Goal: Information Seeking & Learning: Check status

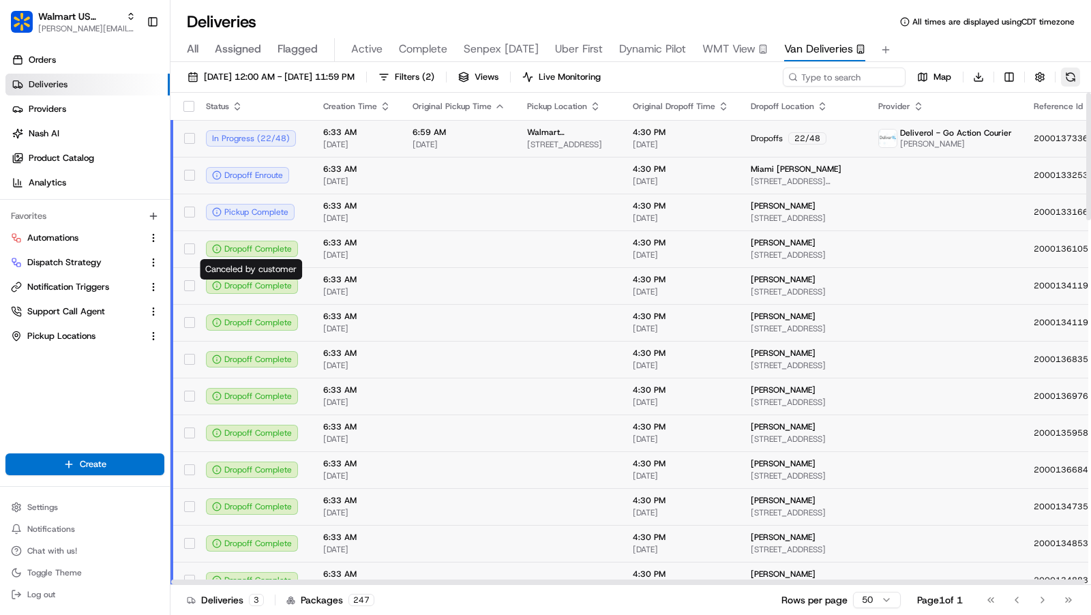
click at [1069, 77] on button at bounding box center [1070, 77] width 19 height 19
click at [1009, 70] on html "Walmart US Stores [PERSON_NAME][EMAIL_ADDRESS][DOMAIN_NAME] Toggle Sidebar Orde…" at bounding box center [545, 307] width 1091 height 615
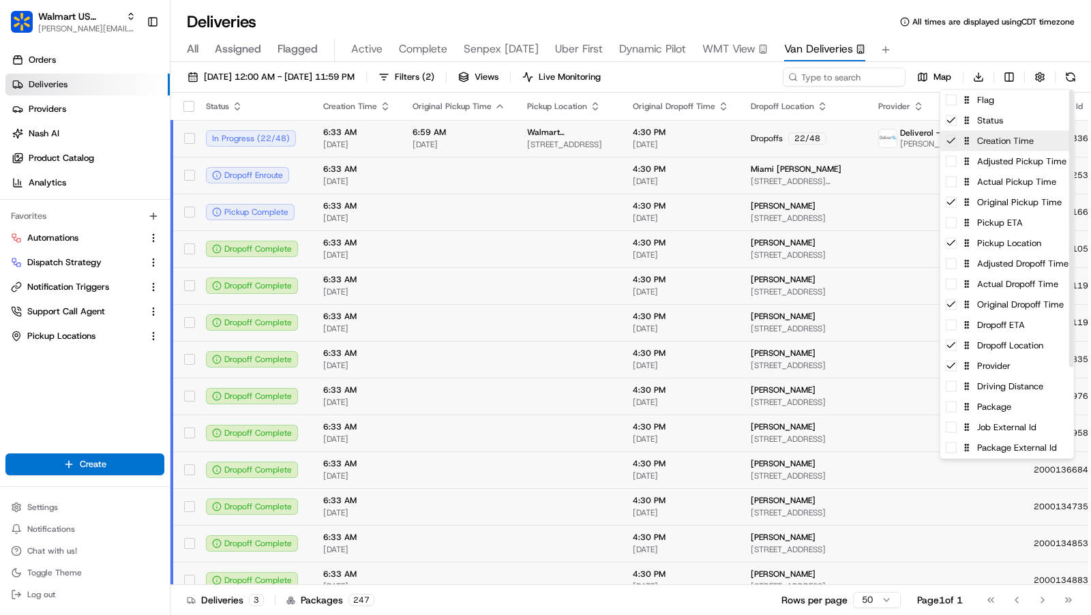
click at [994, 145] on div "Creation Time" at bounding box center [1008, 141] width 134 height 20
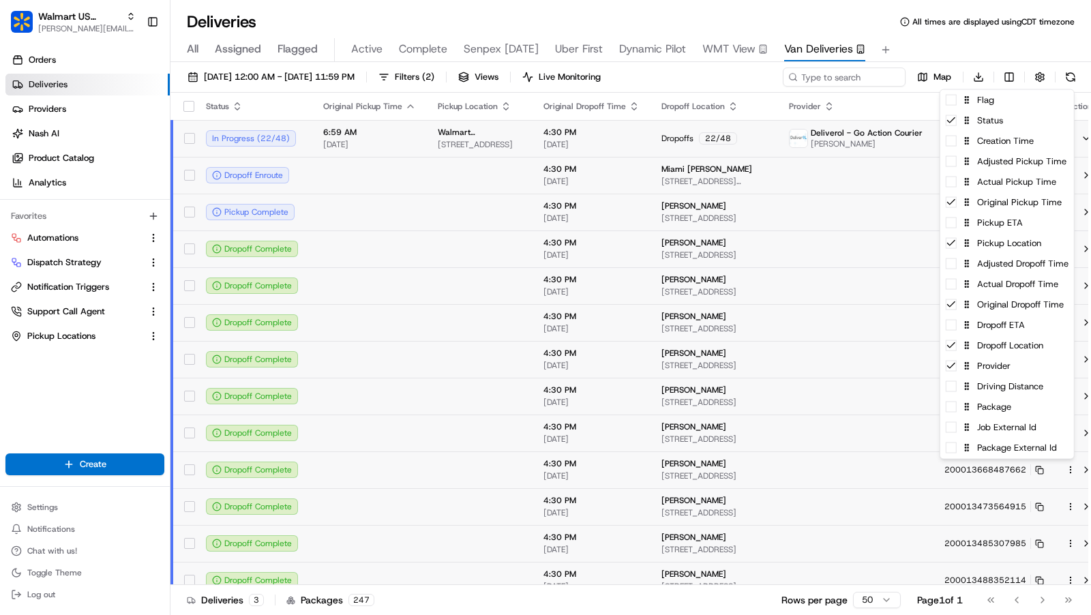
click at [945, 25] on html "Walmart US Stores charles@usenash.com Toggle Sidebar Orders Deliveries Provider…" at bounding box center [545, 307] width 1091 height 615
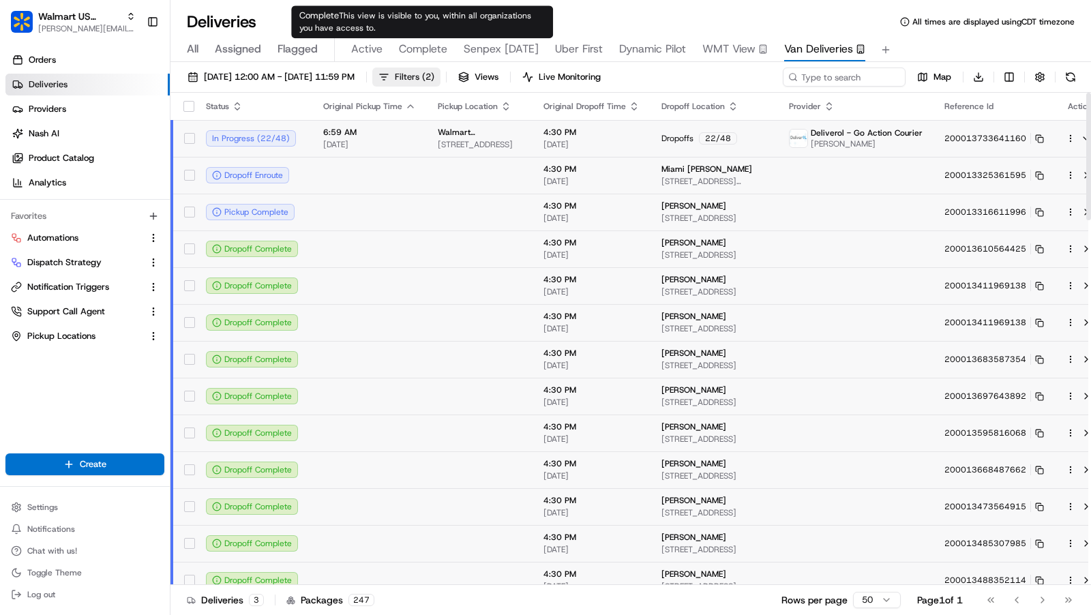
click at [434, 71] on span "Filters ( 2 )" at bounding box center [415, 77] width 40 height 12
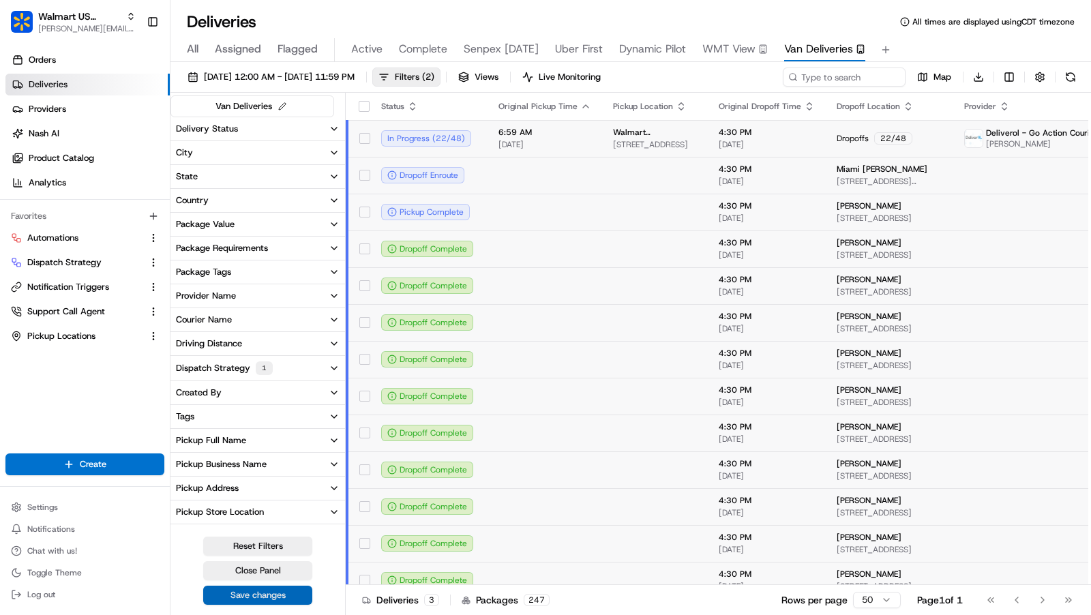
click at [264, 596] on button "Save changes" at bounding box center [257, 595] width 109 height 19
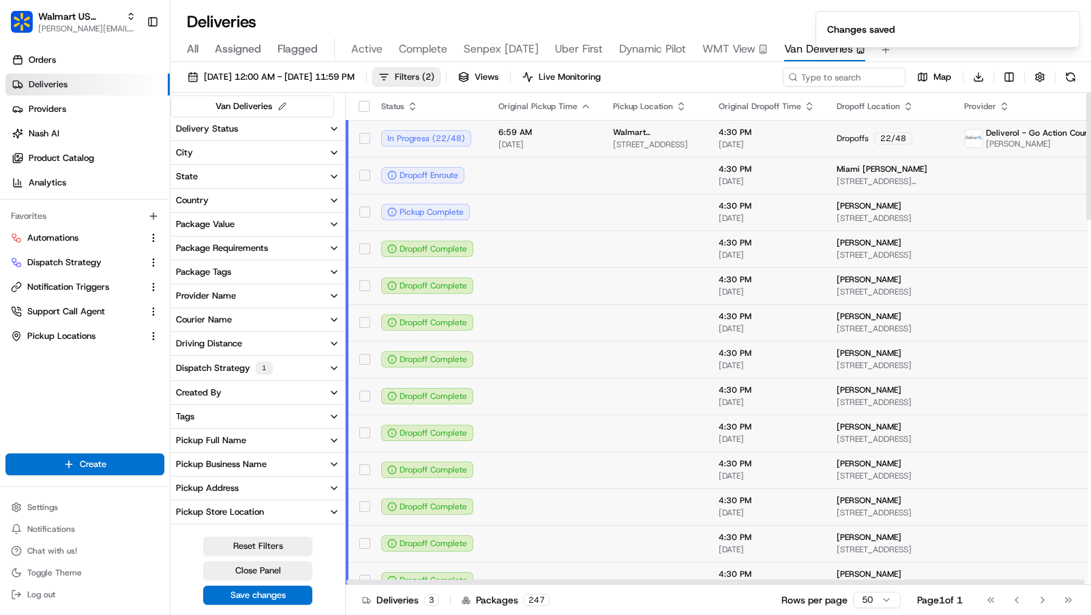
click at [434, 75] on span "Filters ( 2 )" at bounding box center [415, 77] width 40 height 12
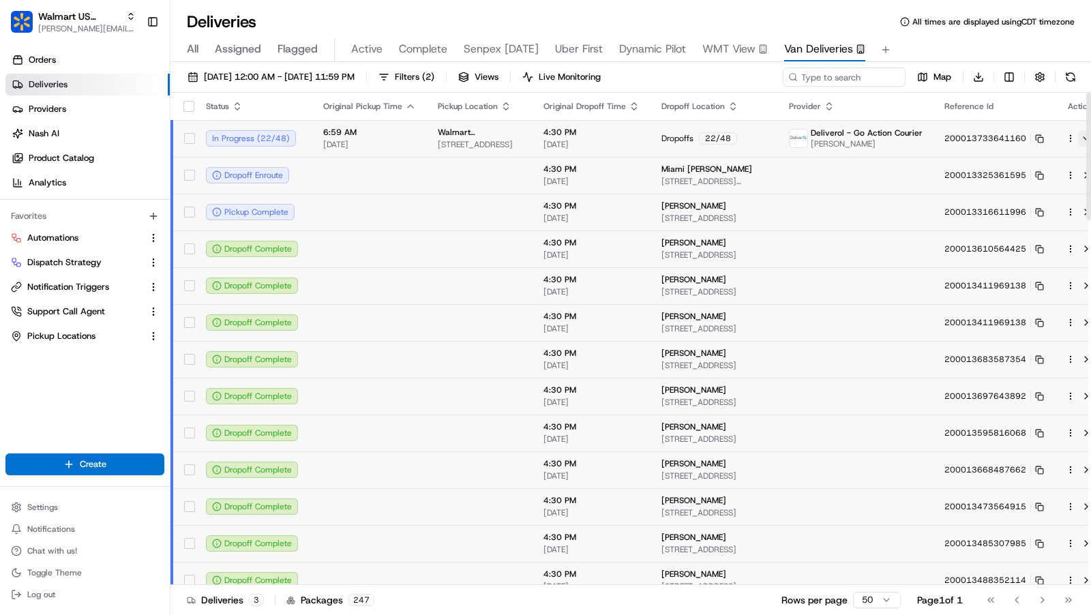
click at [1078, 137] on button at bounding box center [1086, 138] width 16 height 16
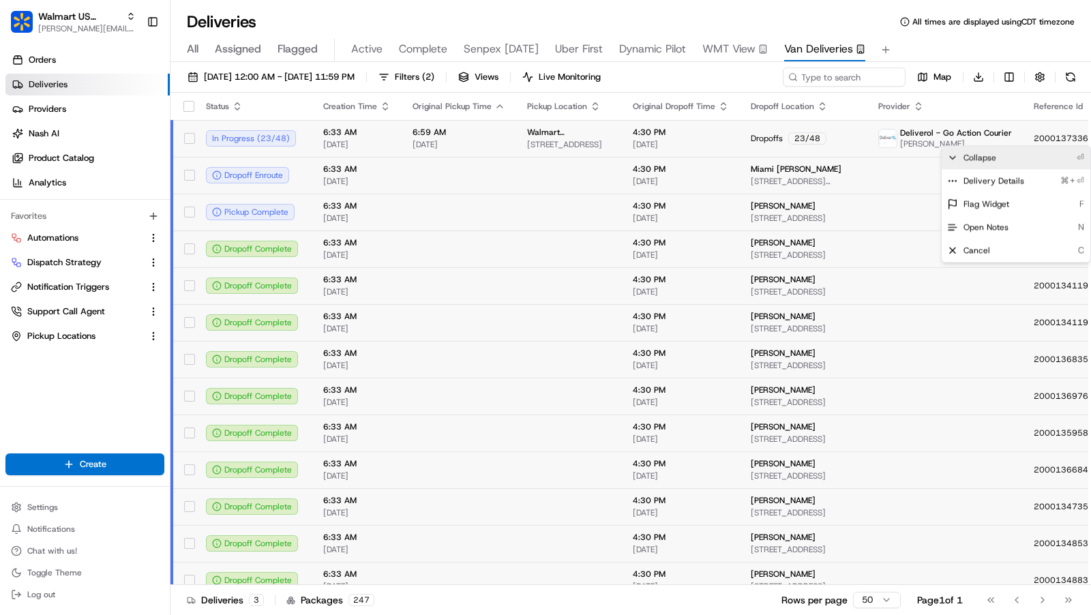
scroll to position [0, 43]
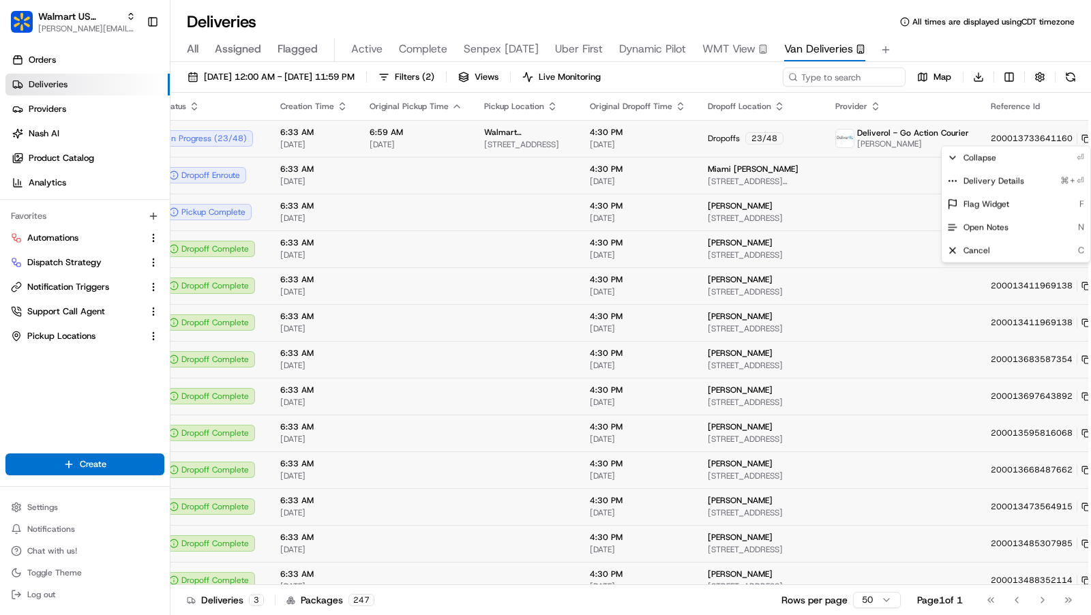
click at [1075, 137] on html "Walmart US Stores [PERSON_NAME][EMAIL_ADDRESS][DOMAIN_NAME] Toggle Sidebar Orde…" at bounding box center [545, 307] width 1091 height 615
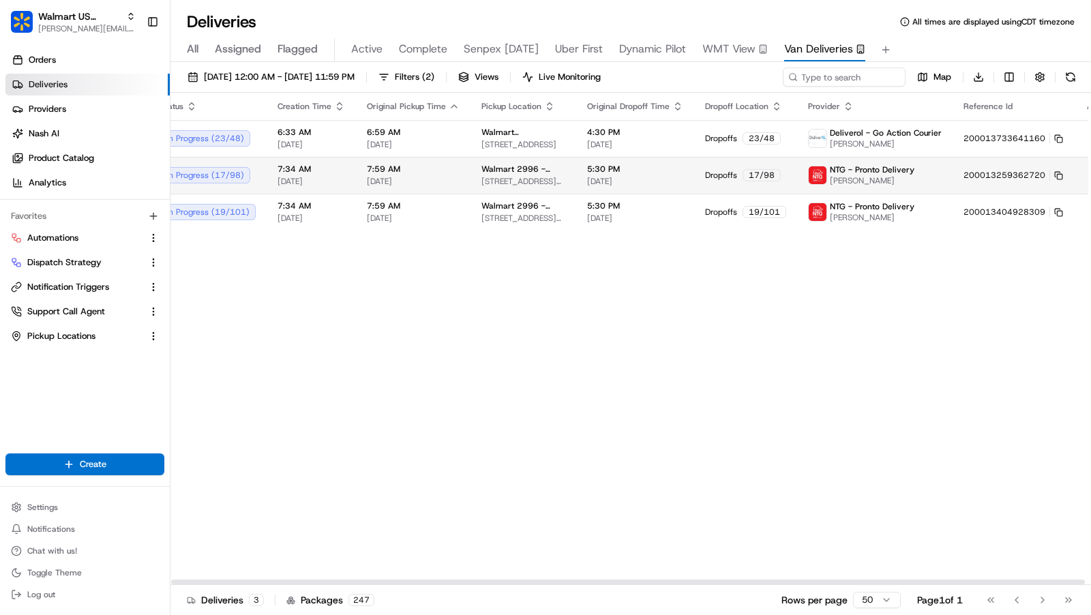
scroll to position [0, 0]
